Goal: Task Accomplishment & Management: Use online tool/utility

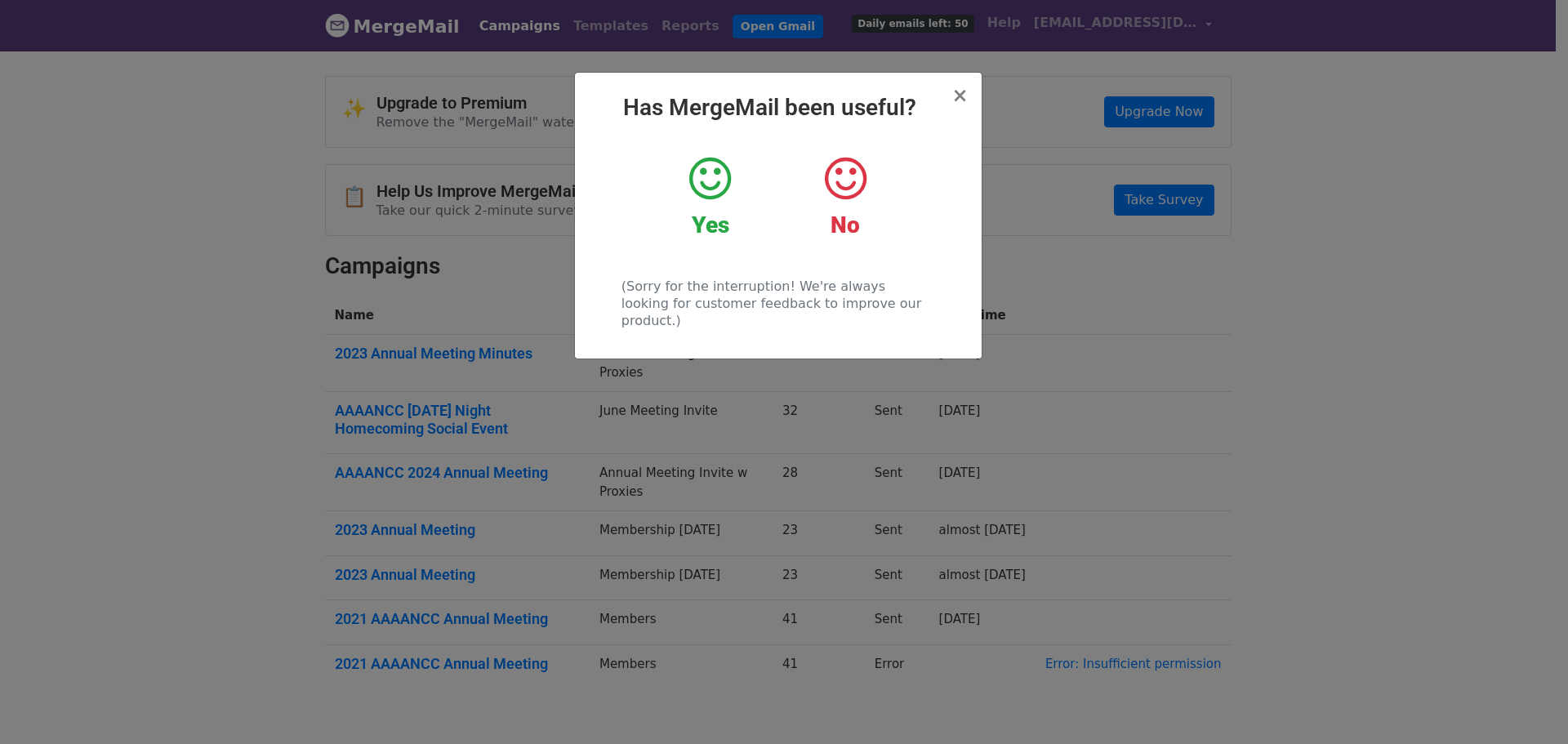
click at [728, 184] on icon at bounding box center [710, 179] width 42 height 49
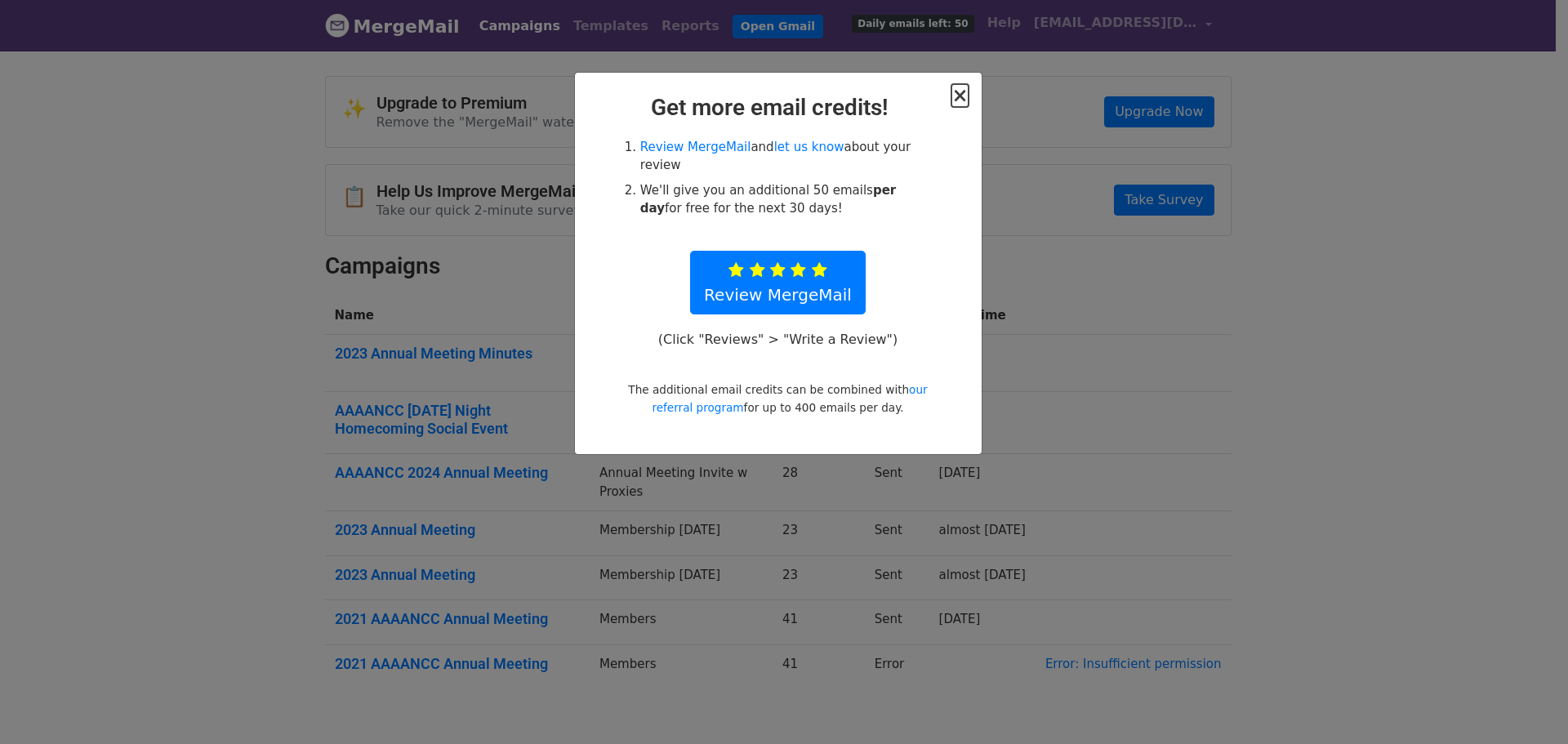
click at [965, 103] on span "×" at bounding box center [959, 95] width 16 height 23
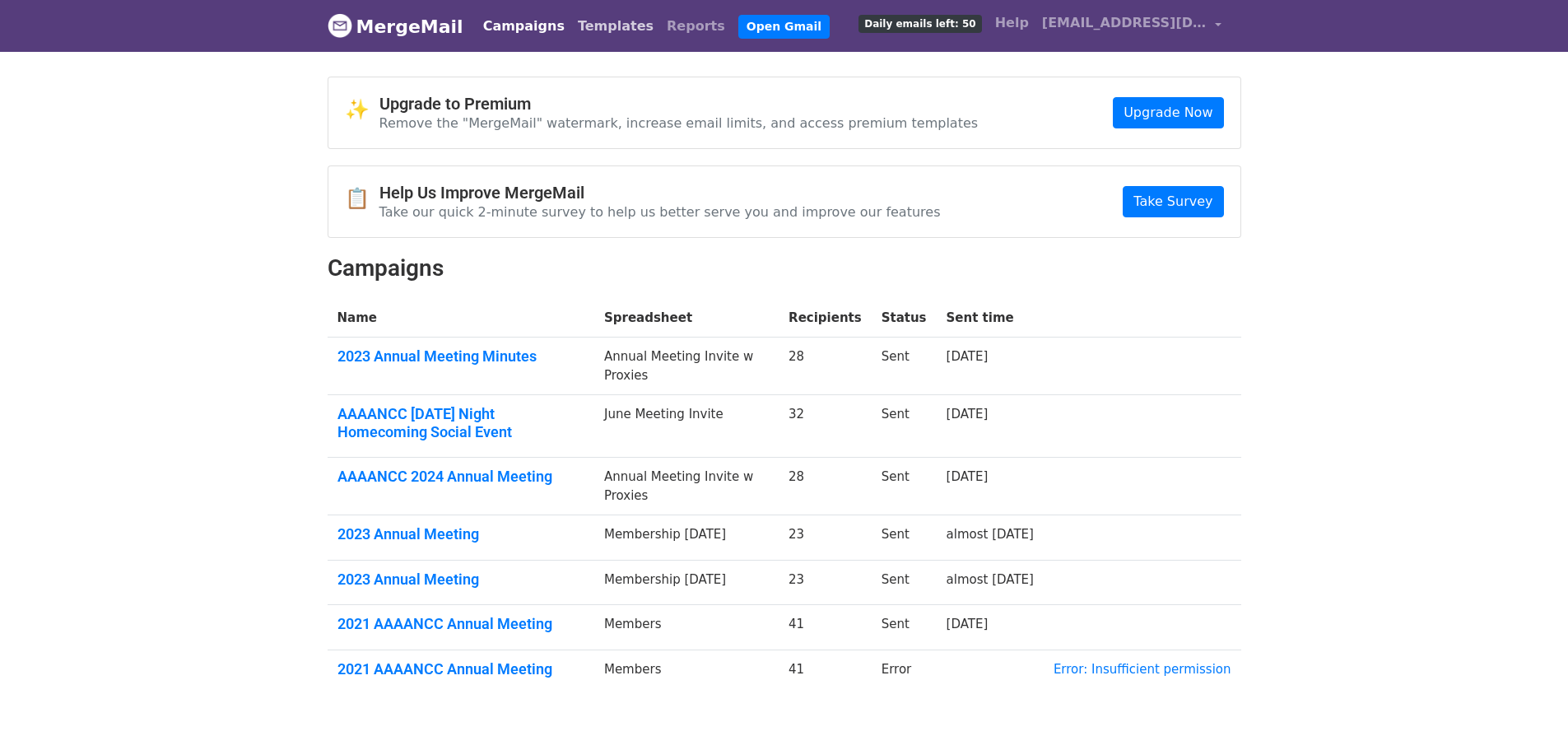
click at [580, 23] on link "Templates" at bounding box center [615, 27] width 89 height 33
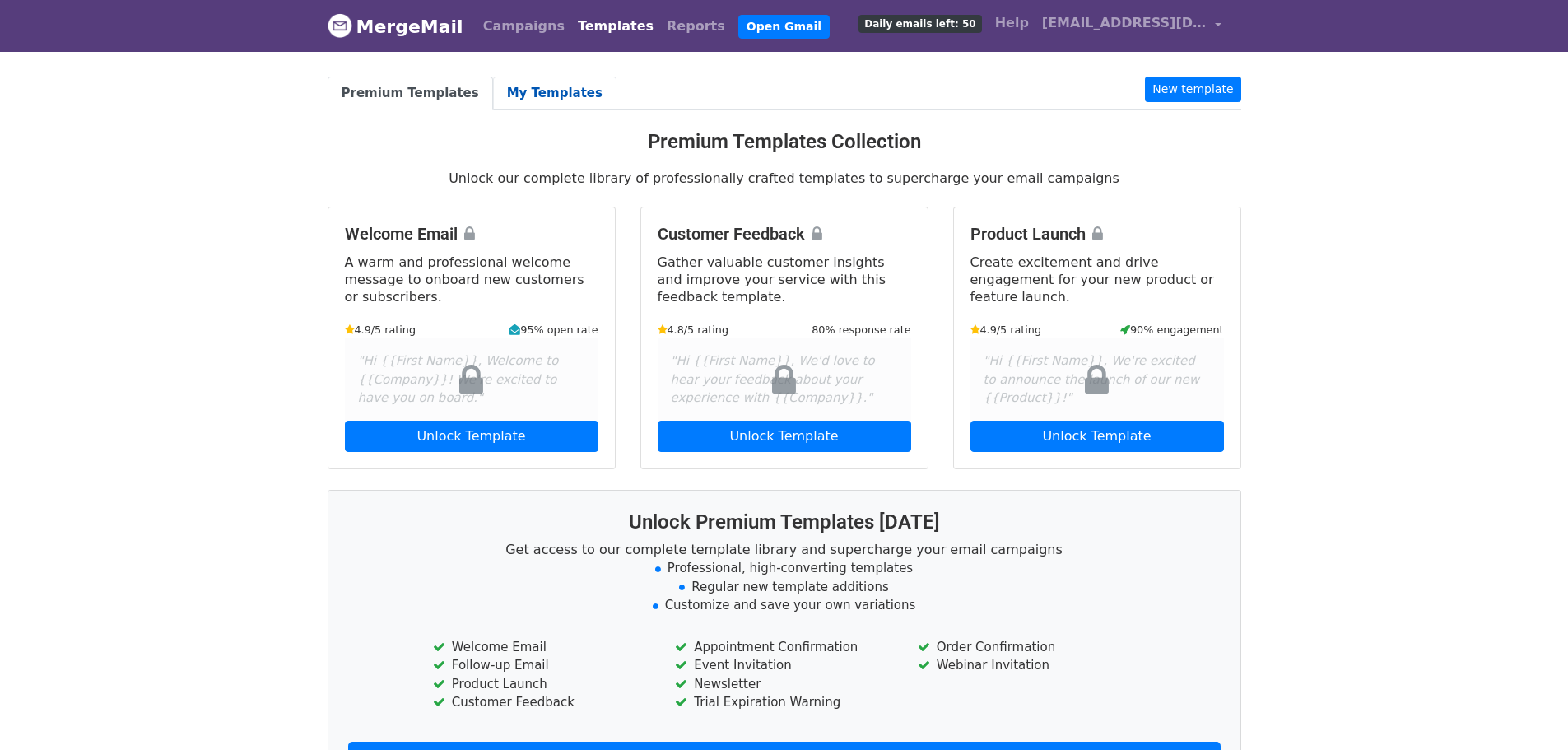
click at [543, 97] on link "My Templates" at bounding box center [555, 93] width 124 height 34
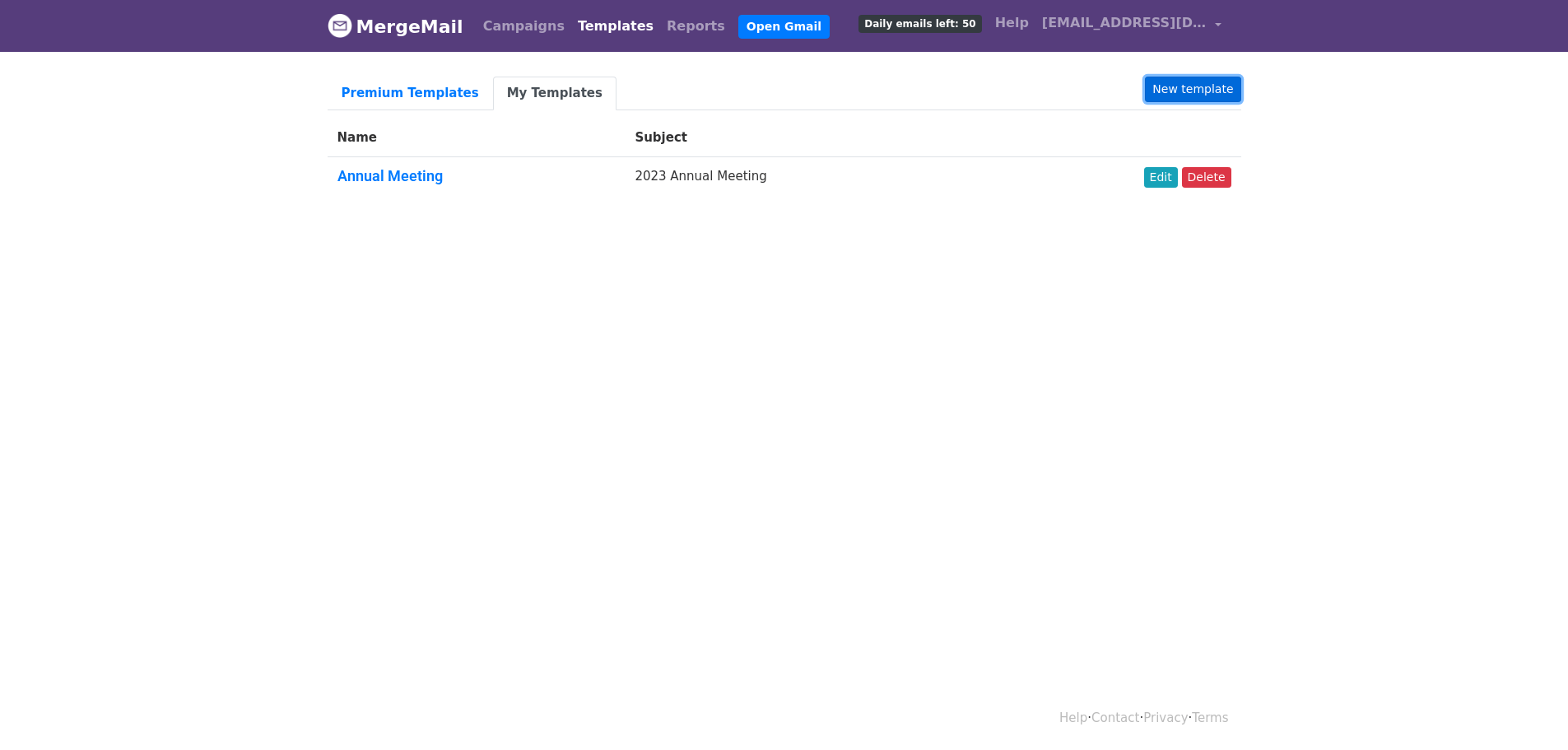
click at [1196, 94] on link "New template" at bounding box center [1192, 89] width 95 height 26
click at [1170, 183] on link "Edit" at bounding box center [1161, 177] width 34 height 21
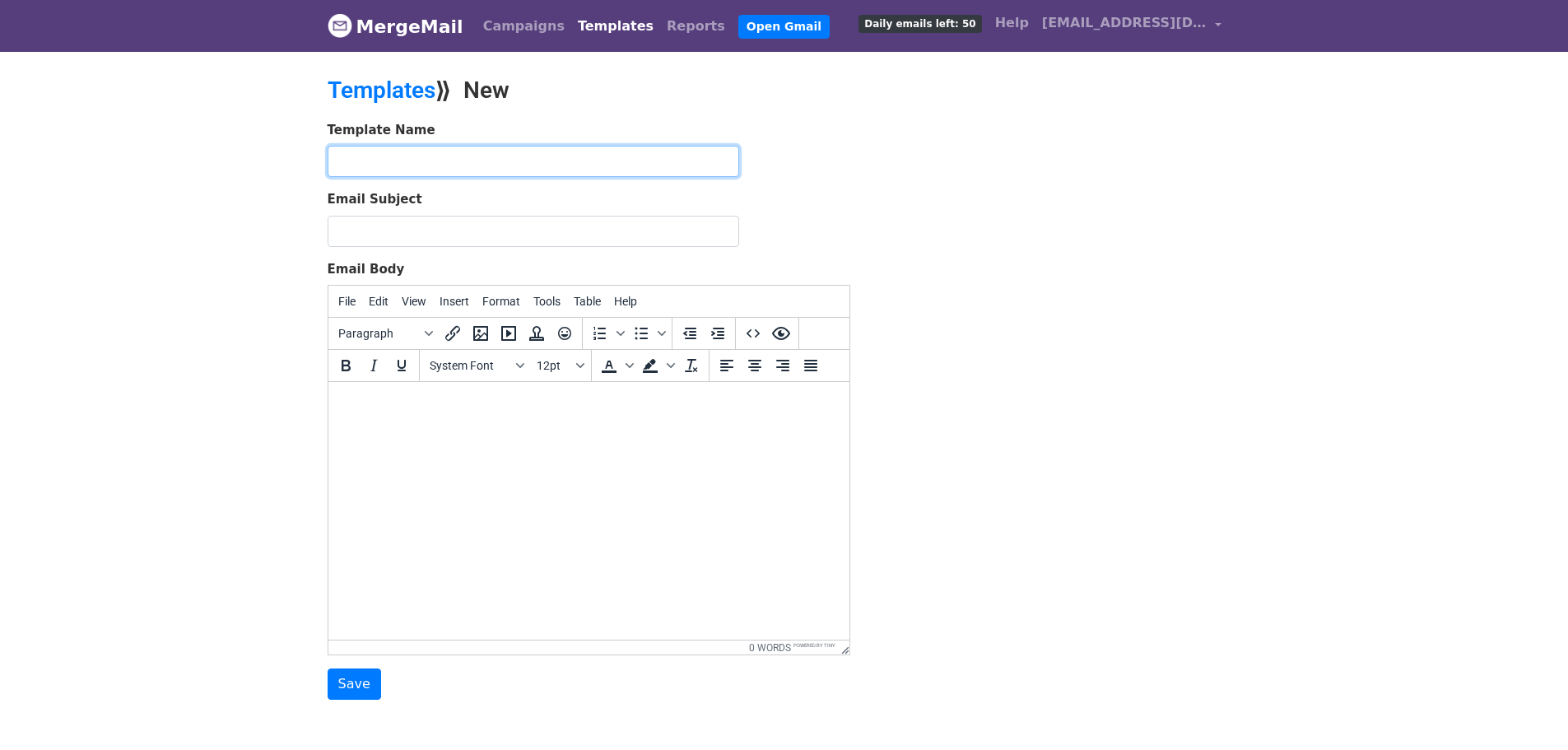
click at [405, 154] on input "text" at bounding box center [533, 162] width 411 height 32
